Goal: Task Accomplishment & Management: Use online tool/utility

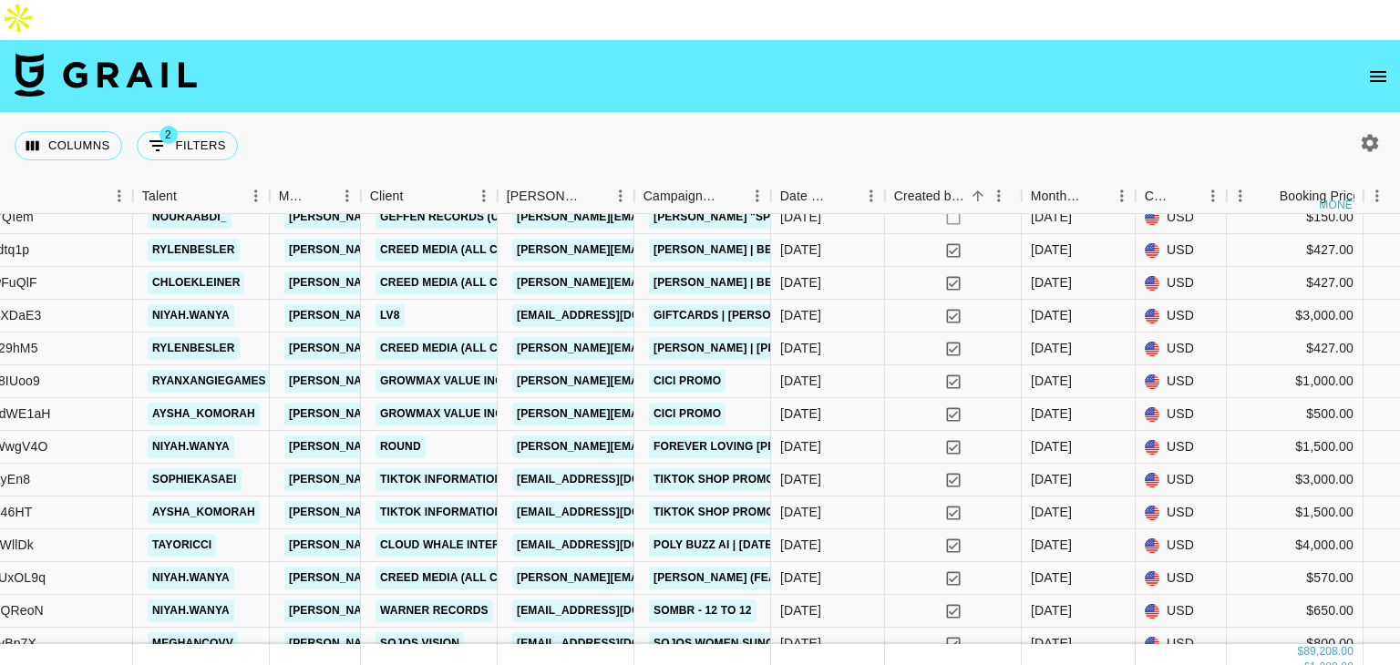
scroll to position [2725, 473]
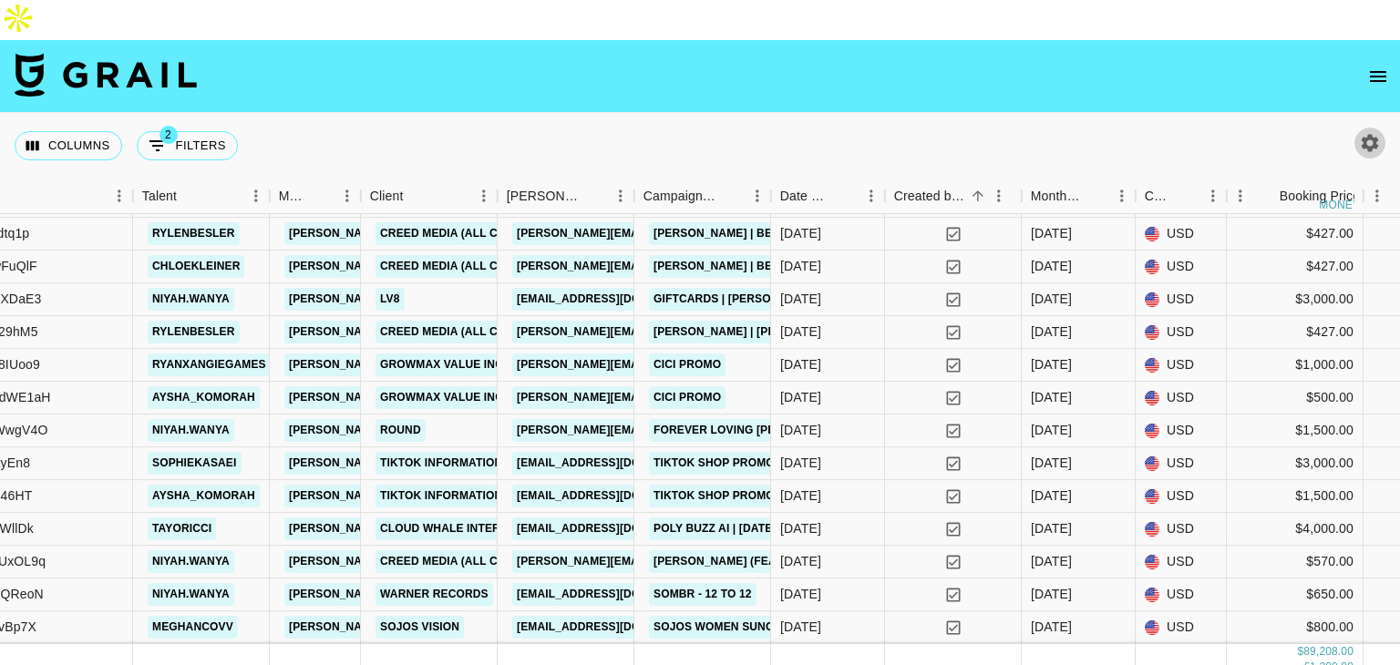
click at [1356, 128] on button "button" at bounding box center [1370, 143] width 31 height 31
select select "[DATE]"
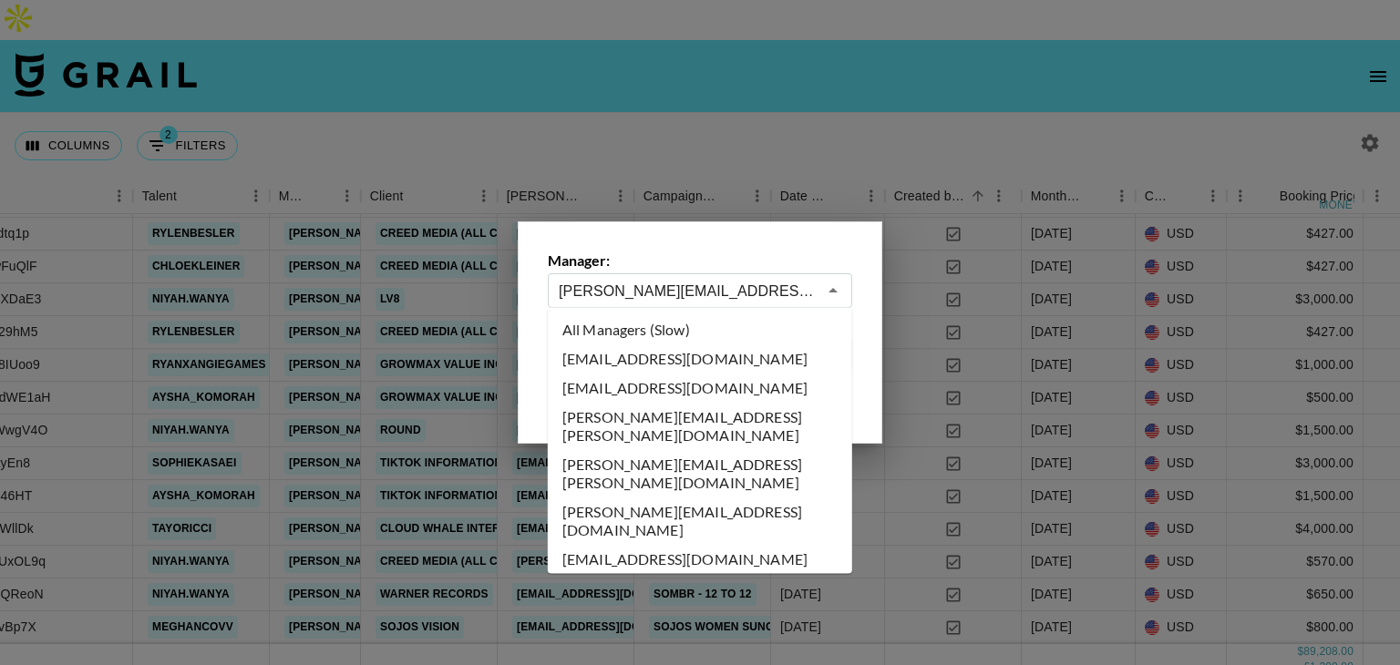
click at [678, 289] on input "[PERSON_NAME][EMAIL_ADDRESS][DOMAIN_NAME]" at bounding box center [688, 291] width 258 height 21
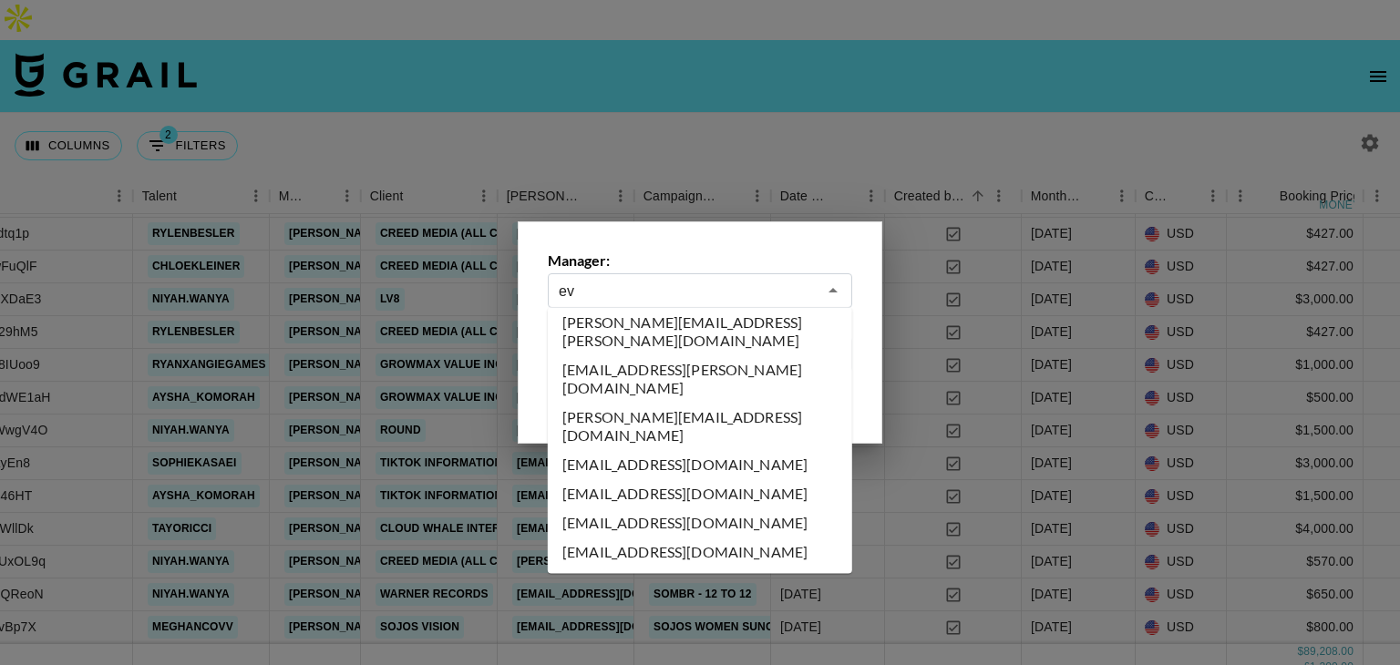
scroll to position [0, 0]
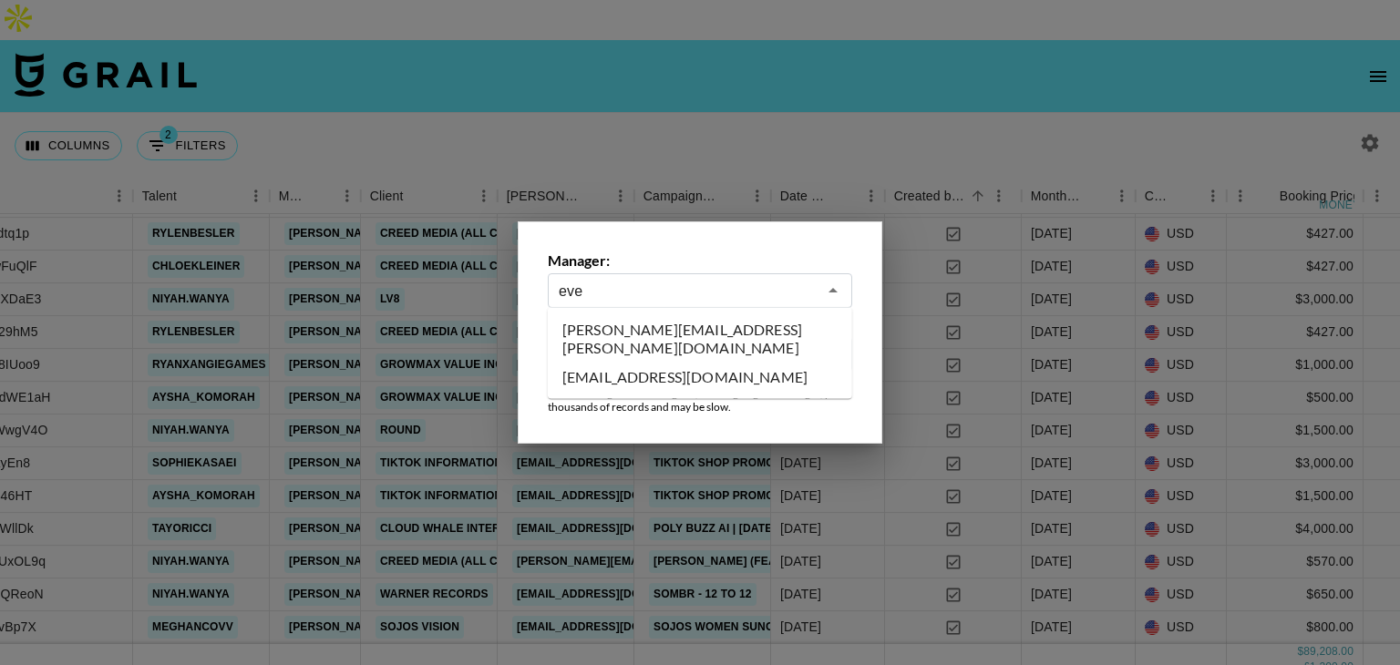
click at [689, 333] on li "[PERSON_NAME][EMAIL_ADDRESS][PERSON_NAME][DOMAIN_NAME]" at bounding box center [700, 338] width 304 height 47
type input "[PERSON_NAME][EMAIL_ADDRESS][PERSON_NAME][DOMAIN_NAME]"
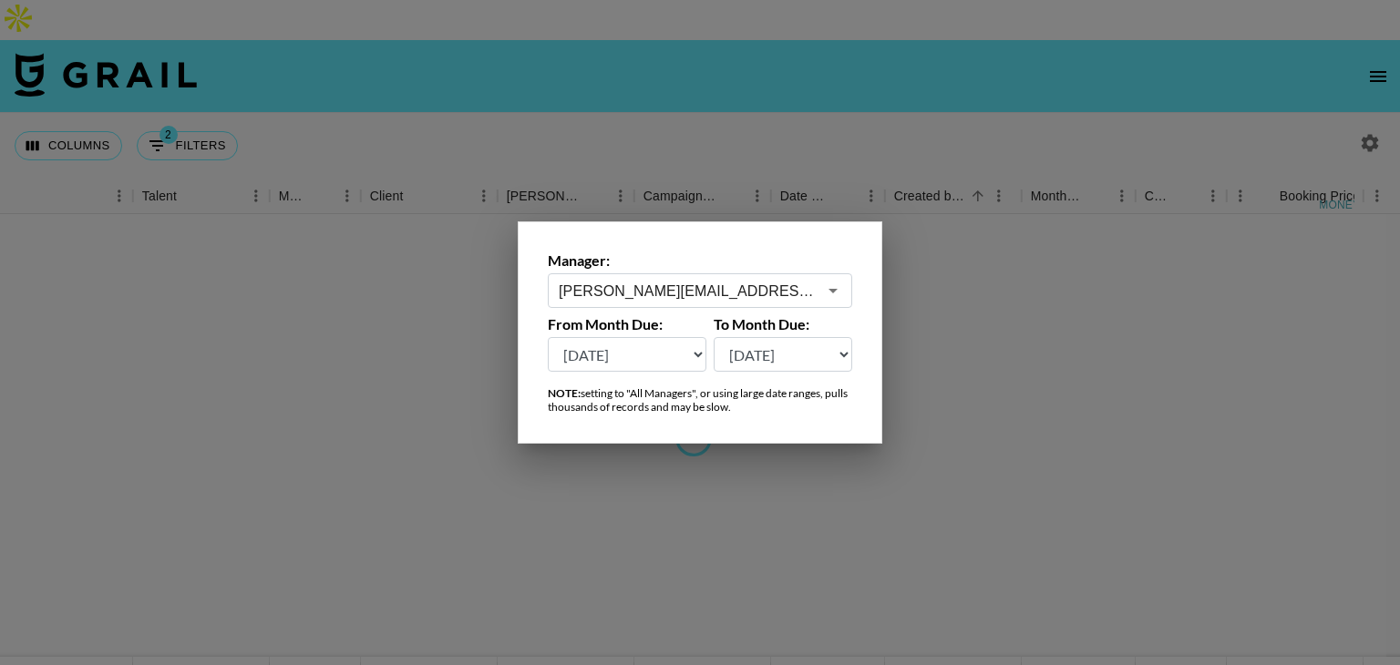
scroll to position [0, 473]
click at [1032, 393] on div at bounding box center [700, 332] width 1400 height 665
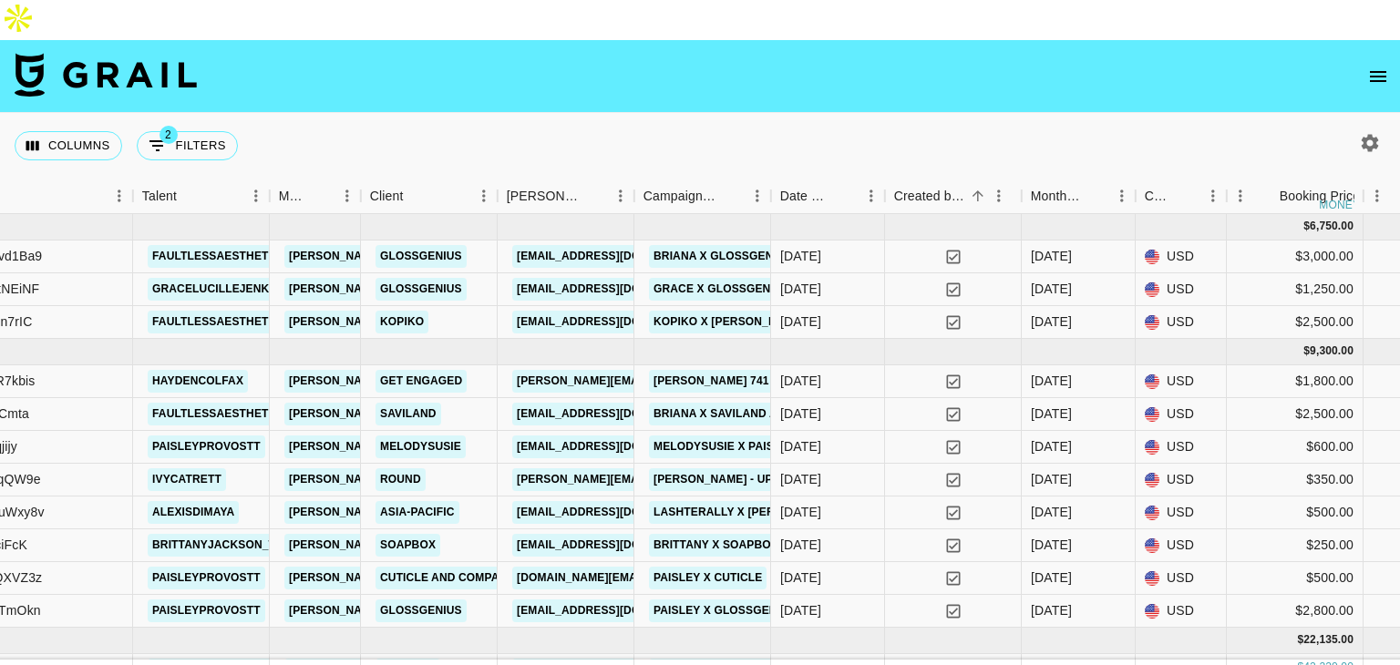
click at [1355, 128] on button "button" at bounding box center [1370, 143] width 31 height 31
select select "[DATE]"
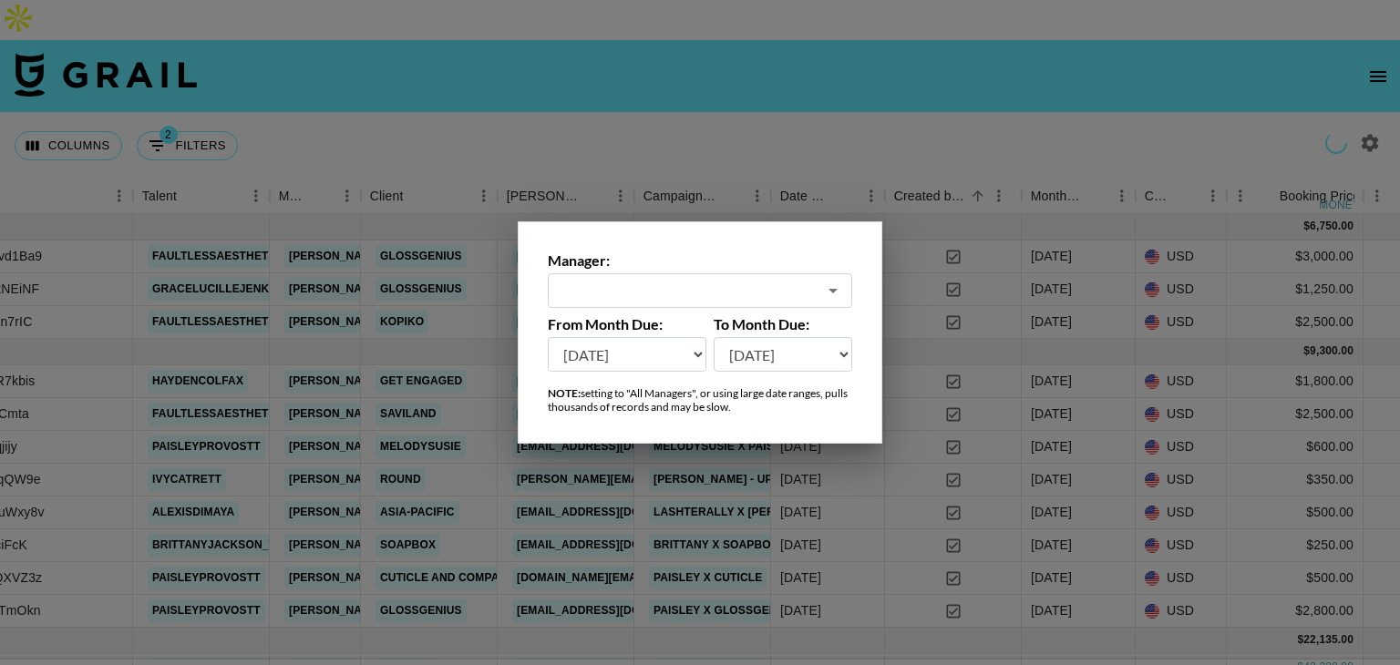
type input "[PERSON_NAME][EMAIL_ADDRESS][PERSON_NAME][DOMAIN_NAME]"
click at [1105, 133] on div at bounding box center [700, 332] width 1400 height 665
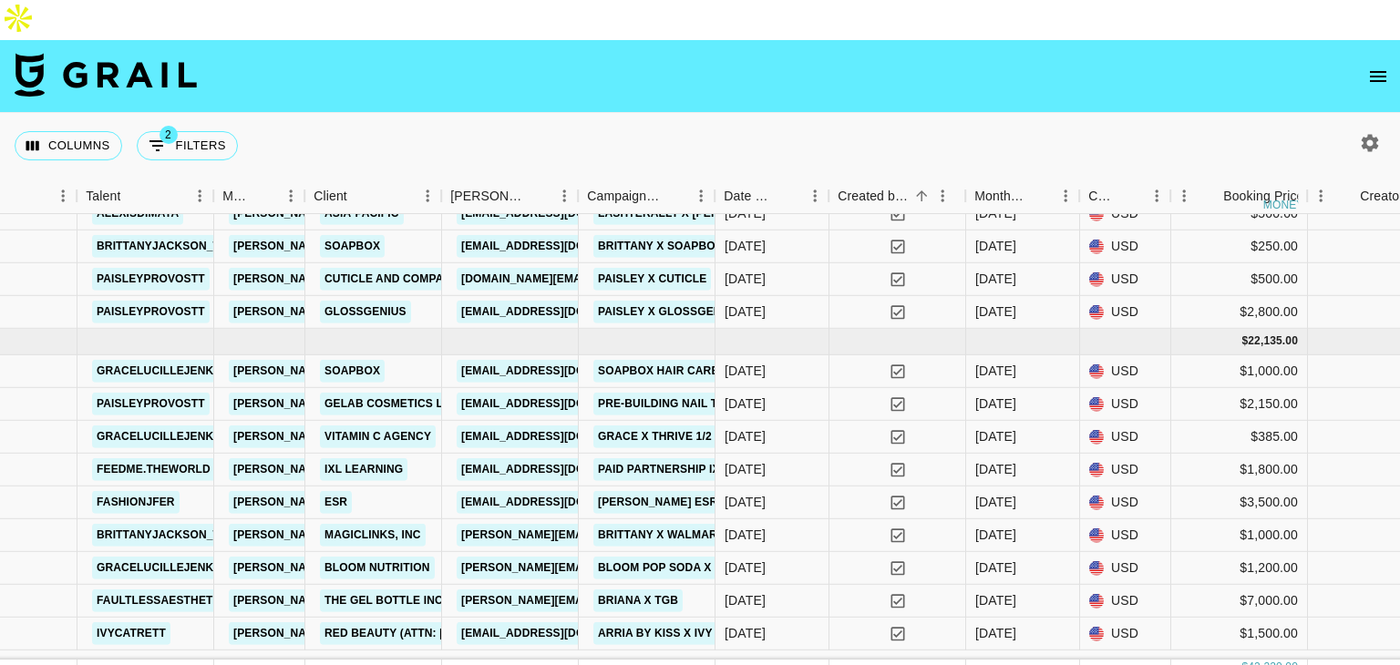
scroll to position [7, 529]
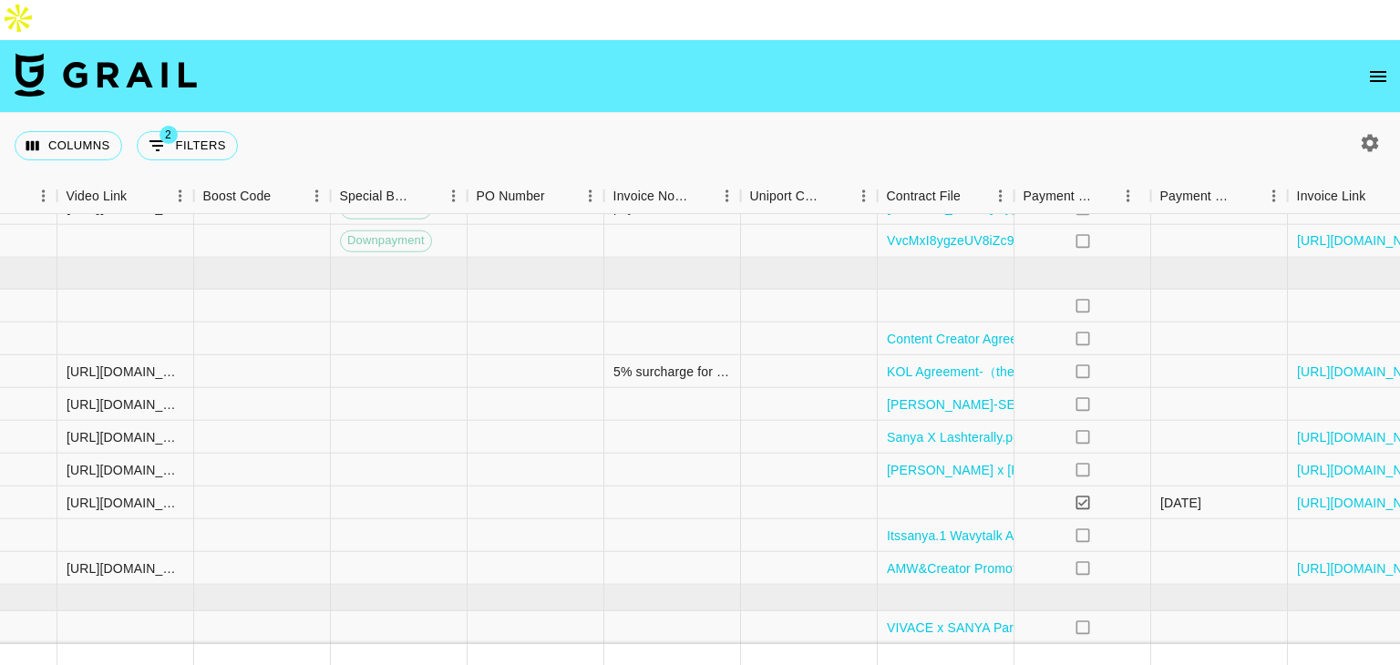
scroll to position [711, 2372]
